Goal: Ask a question

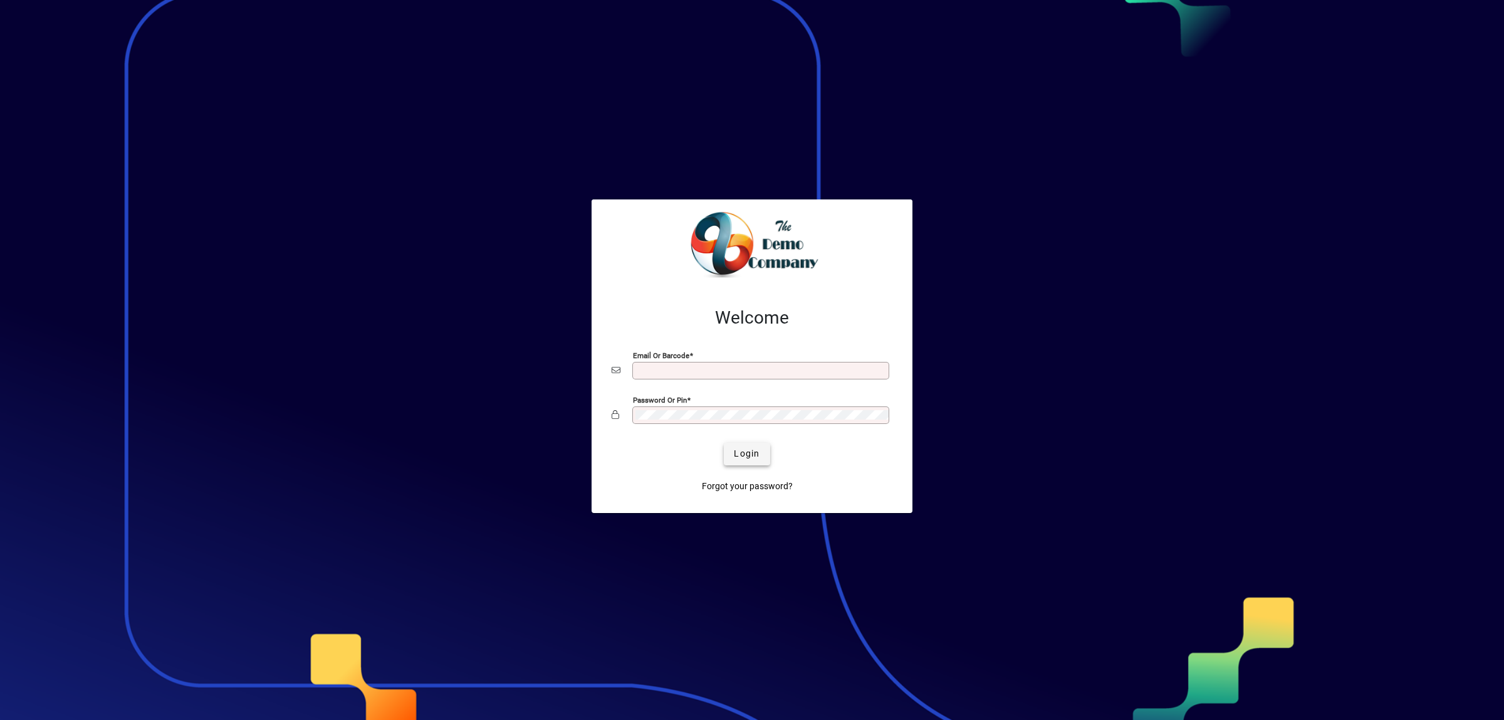
type input "**********"
click at [751, 451] on span "Login" at bounding box center [747, 453] width 26 height 13
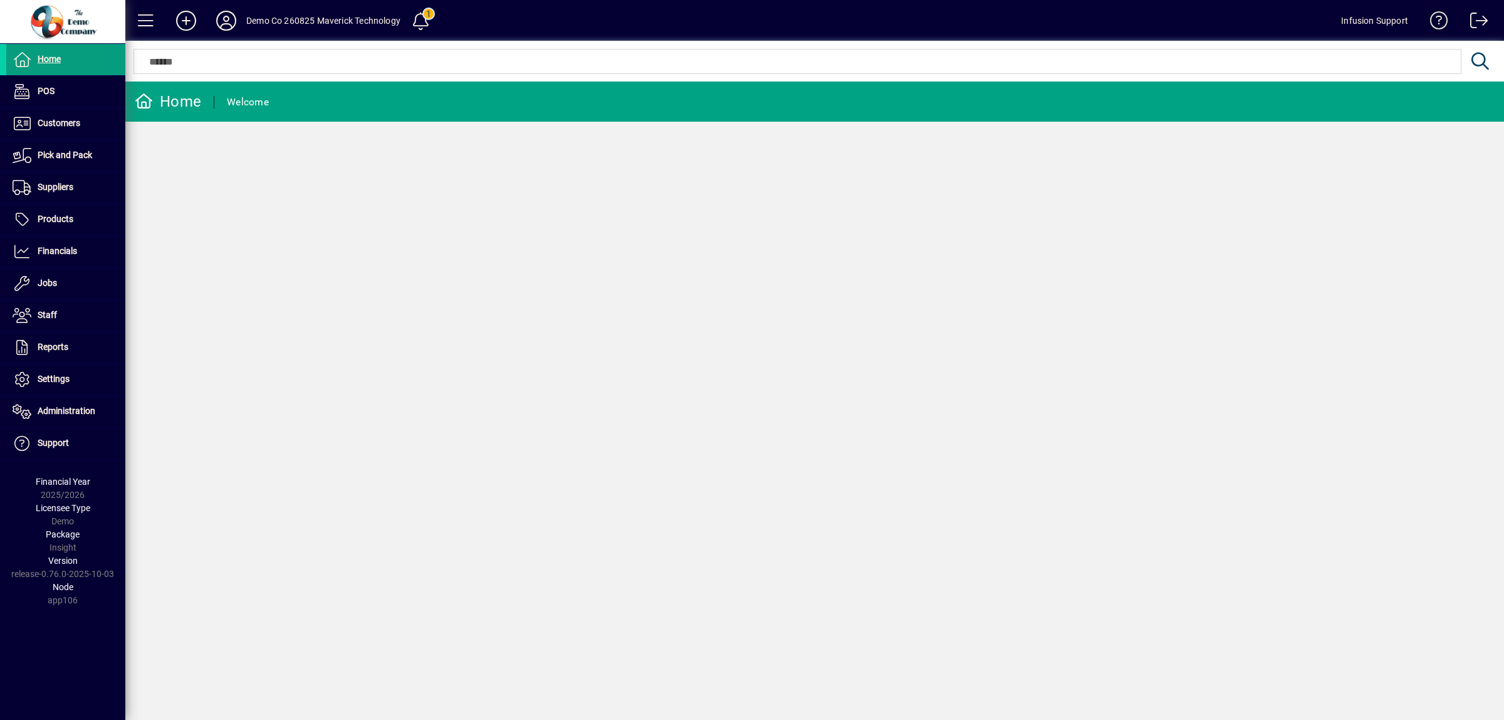
click at [1437, 16] on span at bounding box center [1435, 23] width 30 height 30
